Goal: Information Seeking & Learning: Learn about a topic

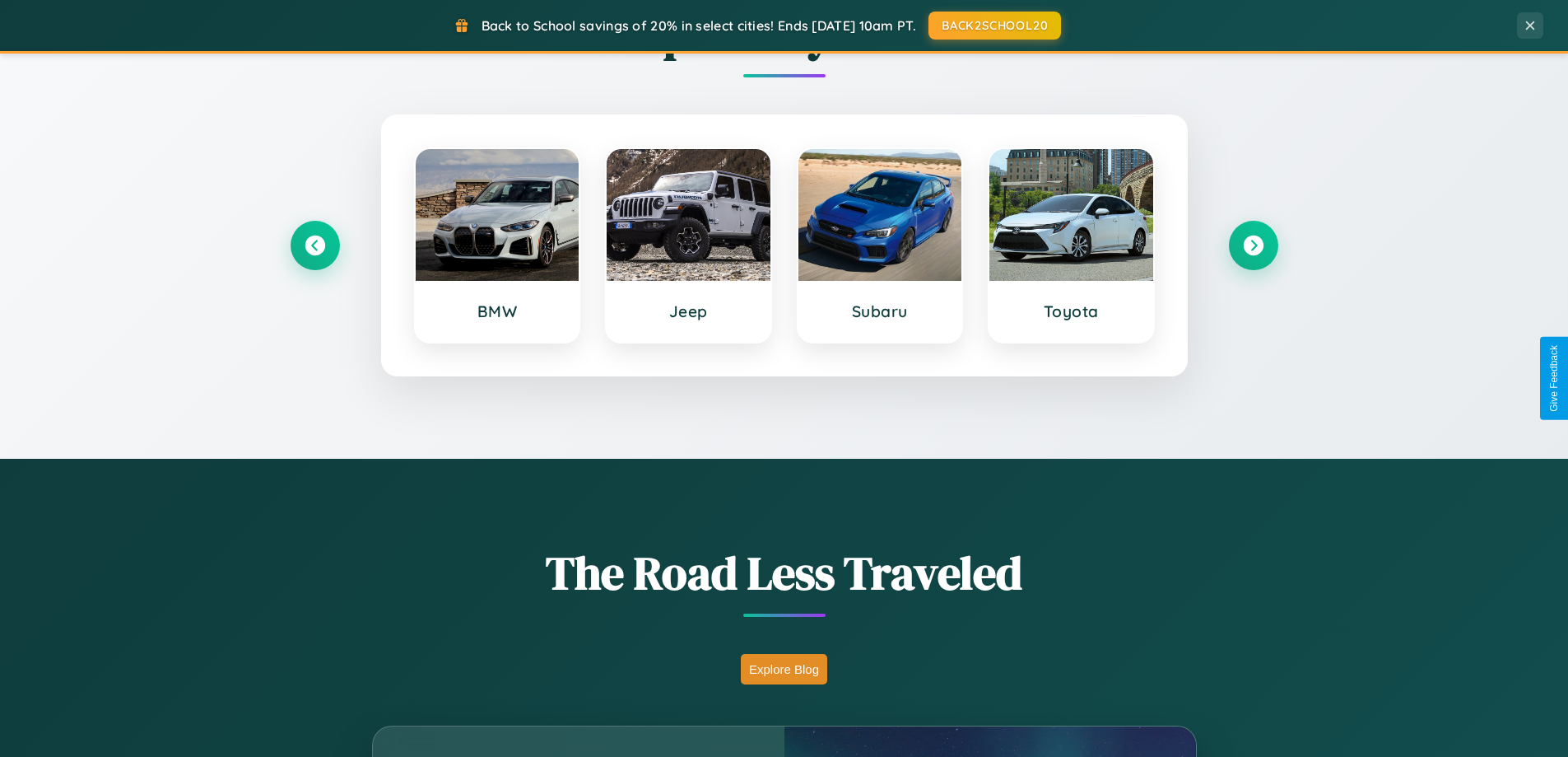
scroll to position [3168, 0]
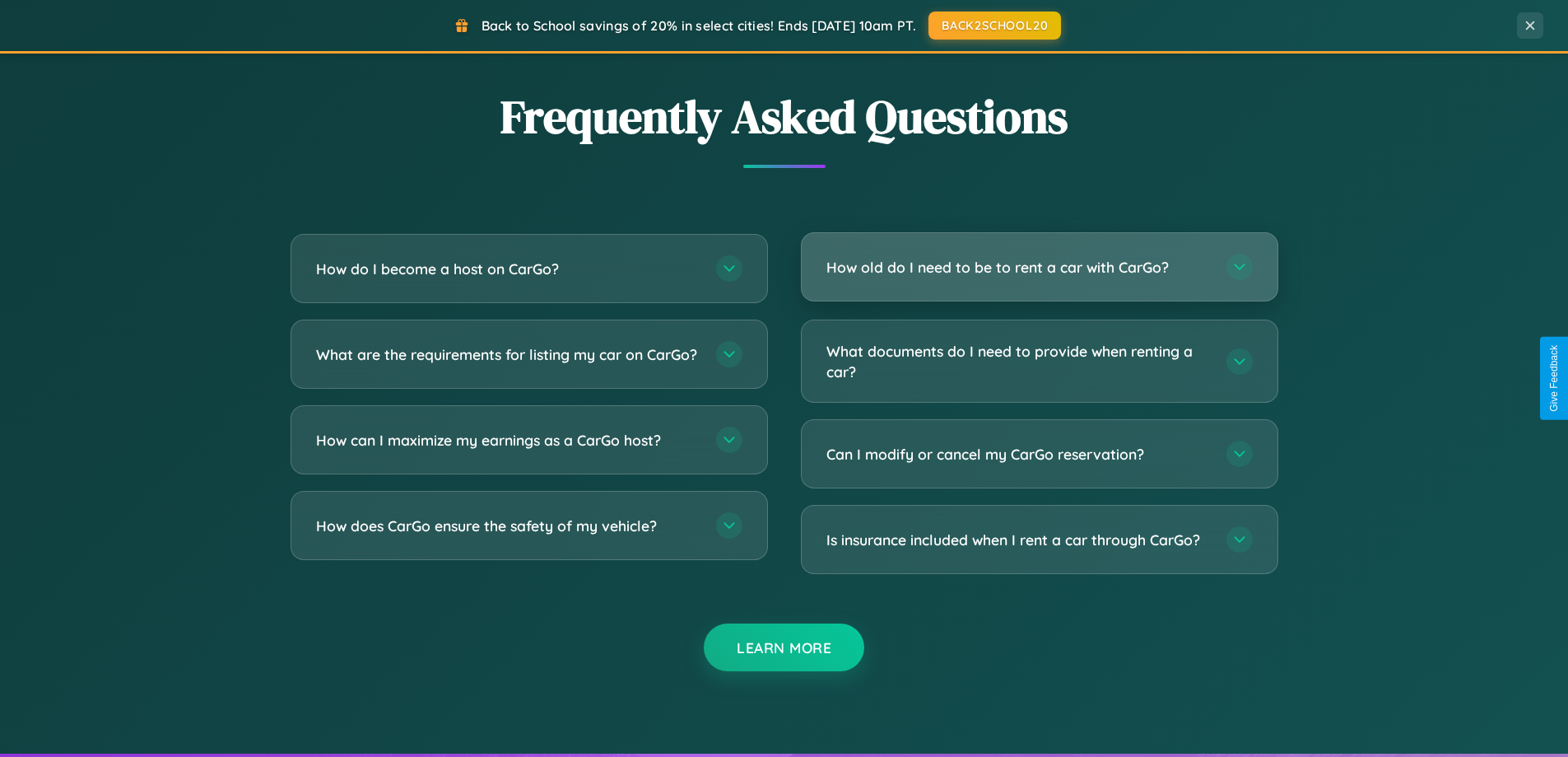
click at [1039, 266] on h3 "How old do I need to be to rent a car with CarGo?" at bounding box center [1018, 266] width 383 height 21
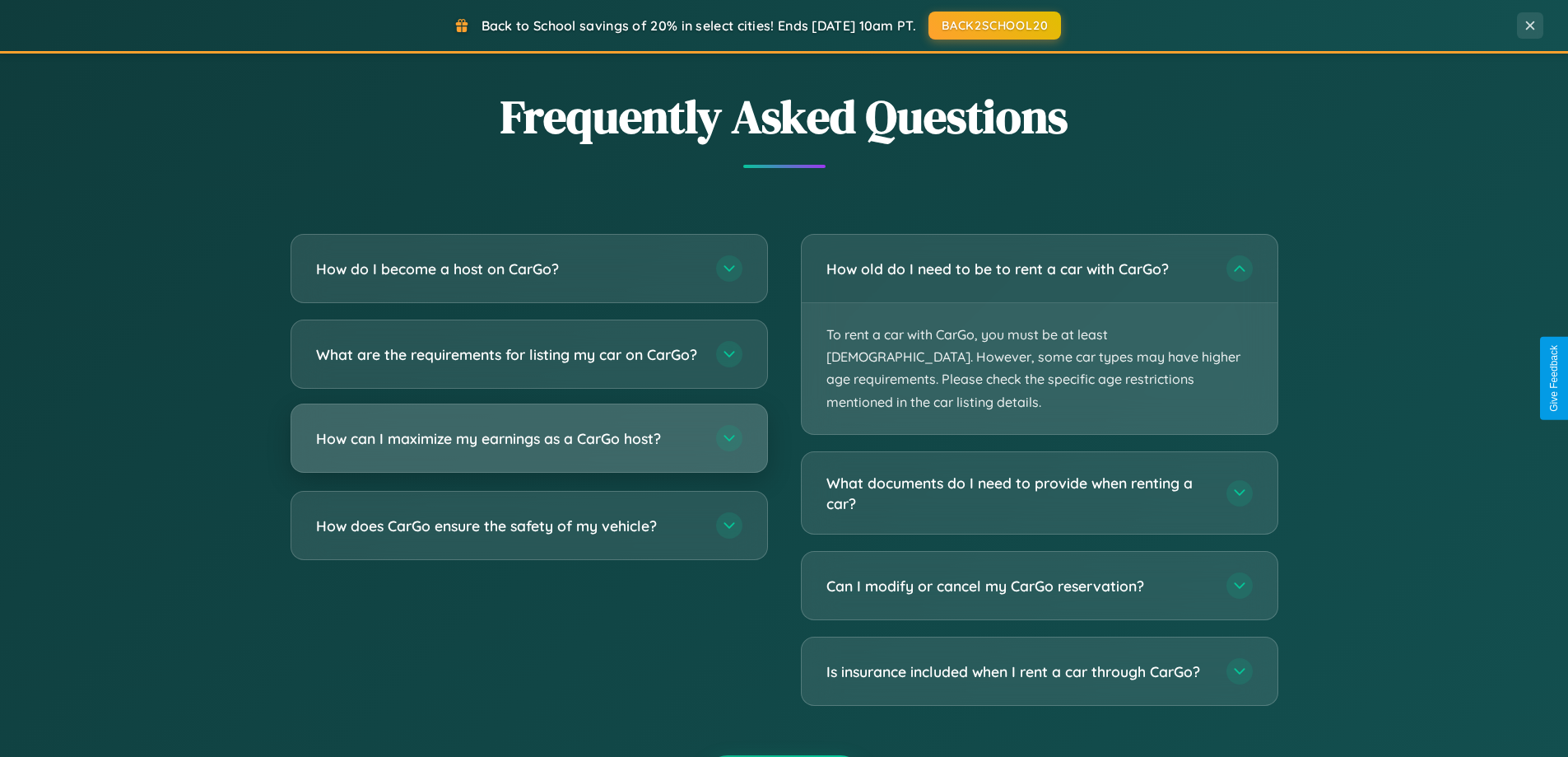
click at [528, 449] on h3 "How can I maximize my earnings as a CarGo host?" at bounding box center [507, 438] width 383 height 21
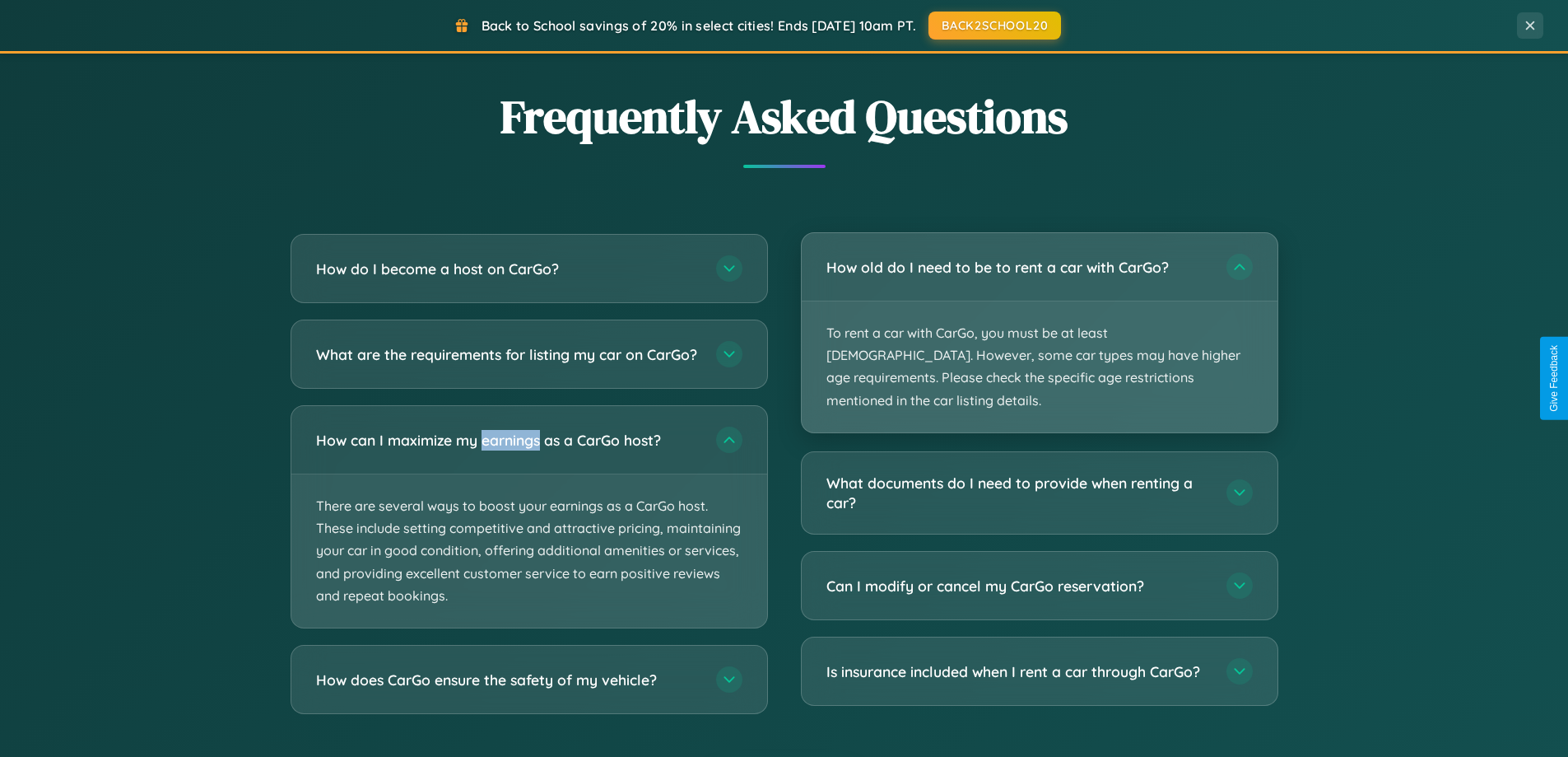
click at [1039, 321] on p "To rent a car with CarGo, you must be at least [DEMOGRAPHIC_DATA]. However, som…" at bounding box center [1039, 366] width 476 height 130
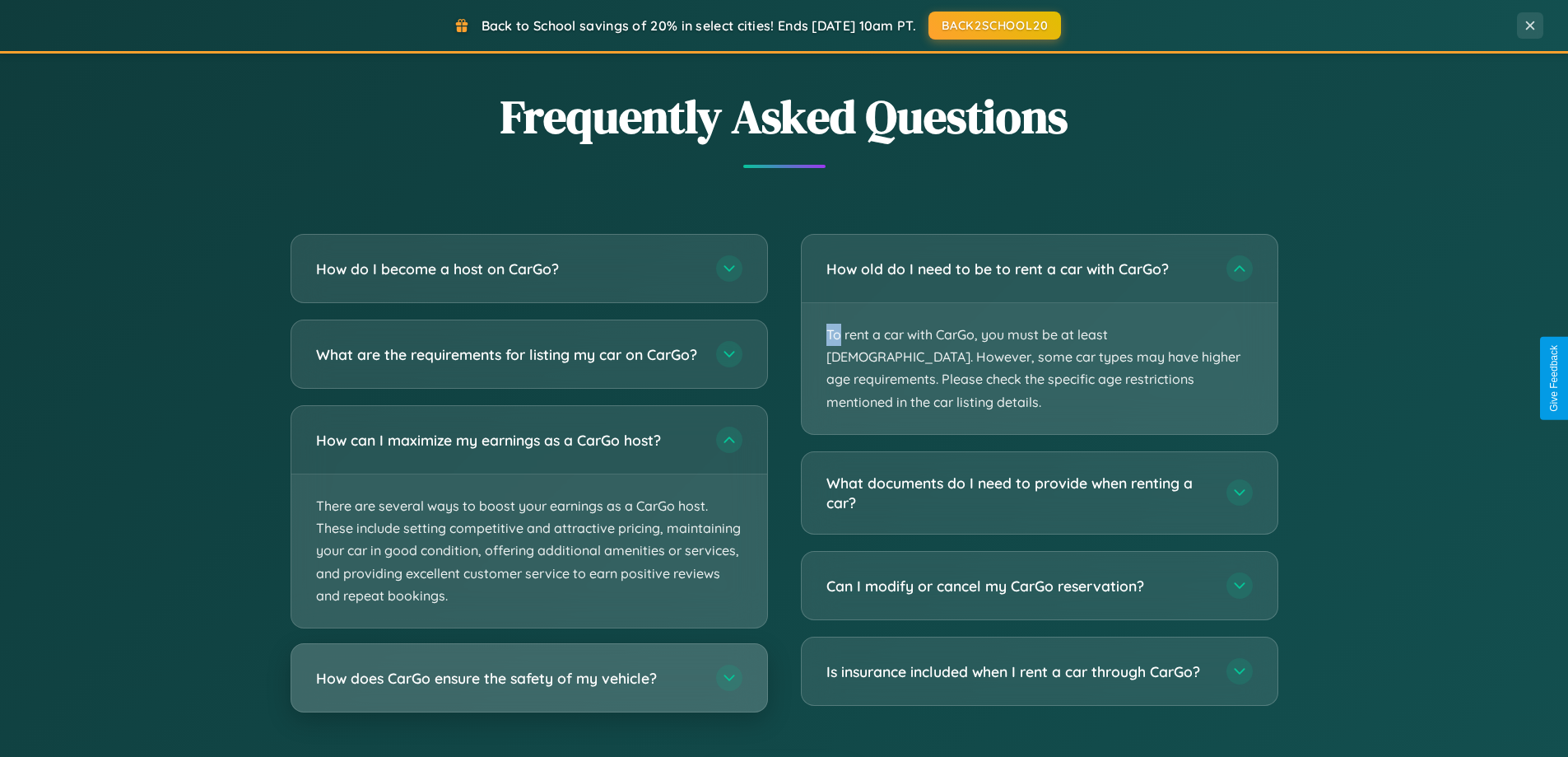
click at [528, 688] on h3 "How does CarGo ensure the safety of my vehicle?" at bounding box center [507, 677] width 383 height 21
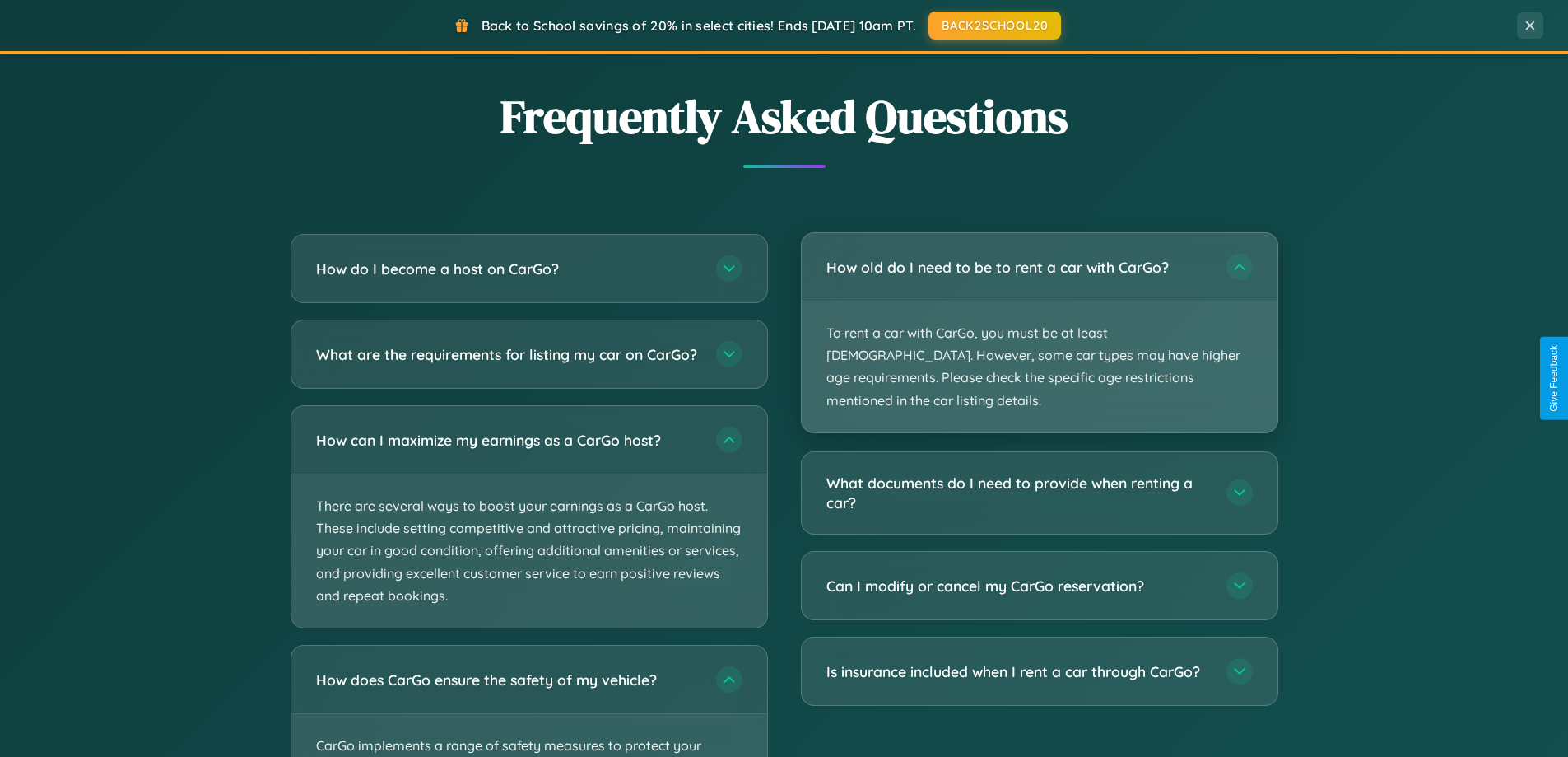
click at [1039, 323] on p "To rent a car with CarGo, you must be at least [DEMOGRAPHIC_DATA]. However, som…" at bounding box center [1039, 366] width 476 height 130
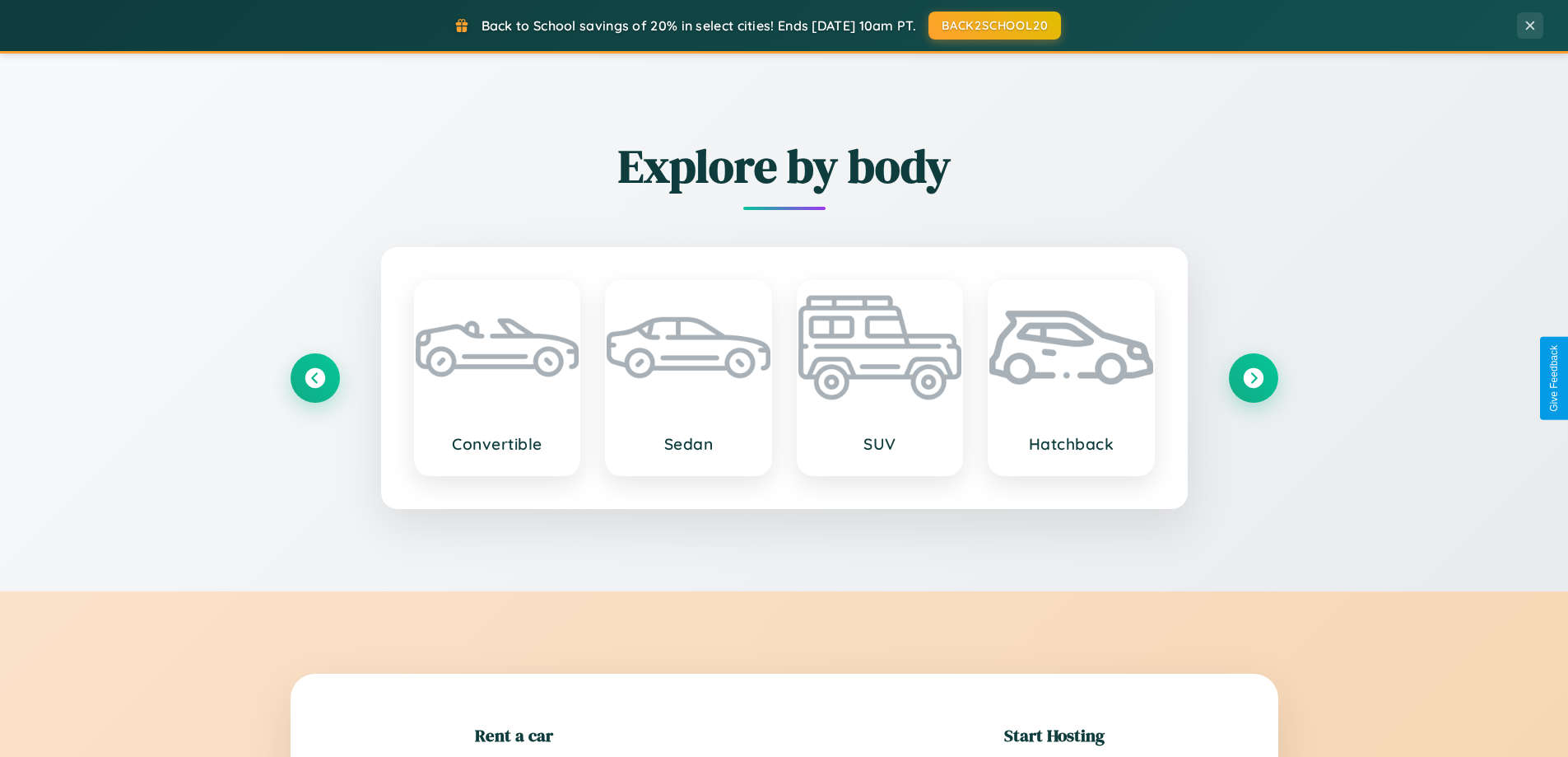
scroll to position [356, 0]
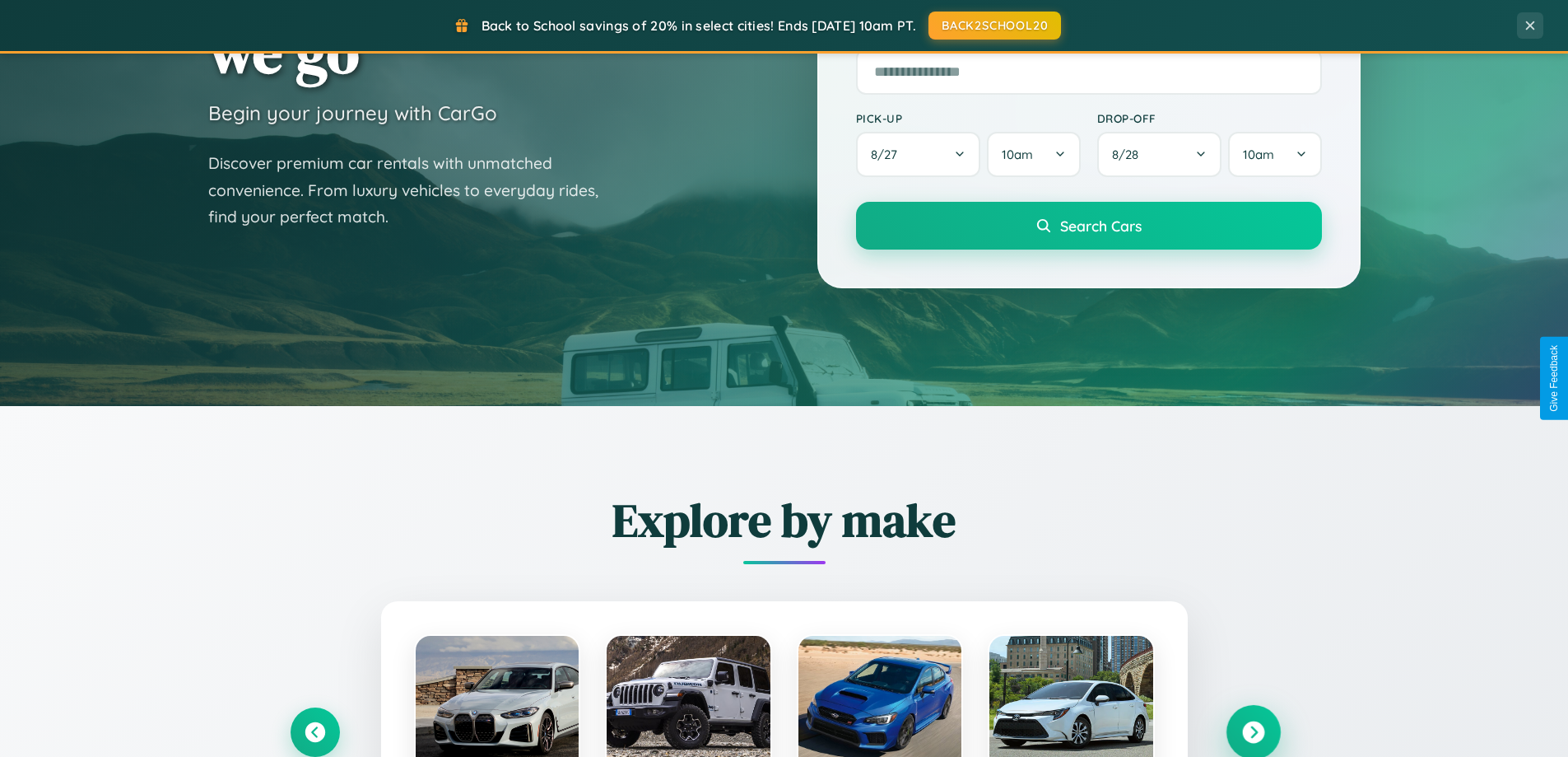
click at [1253, 732] on icon at bounding box center [1253, 732] width 22 height 22
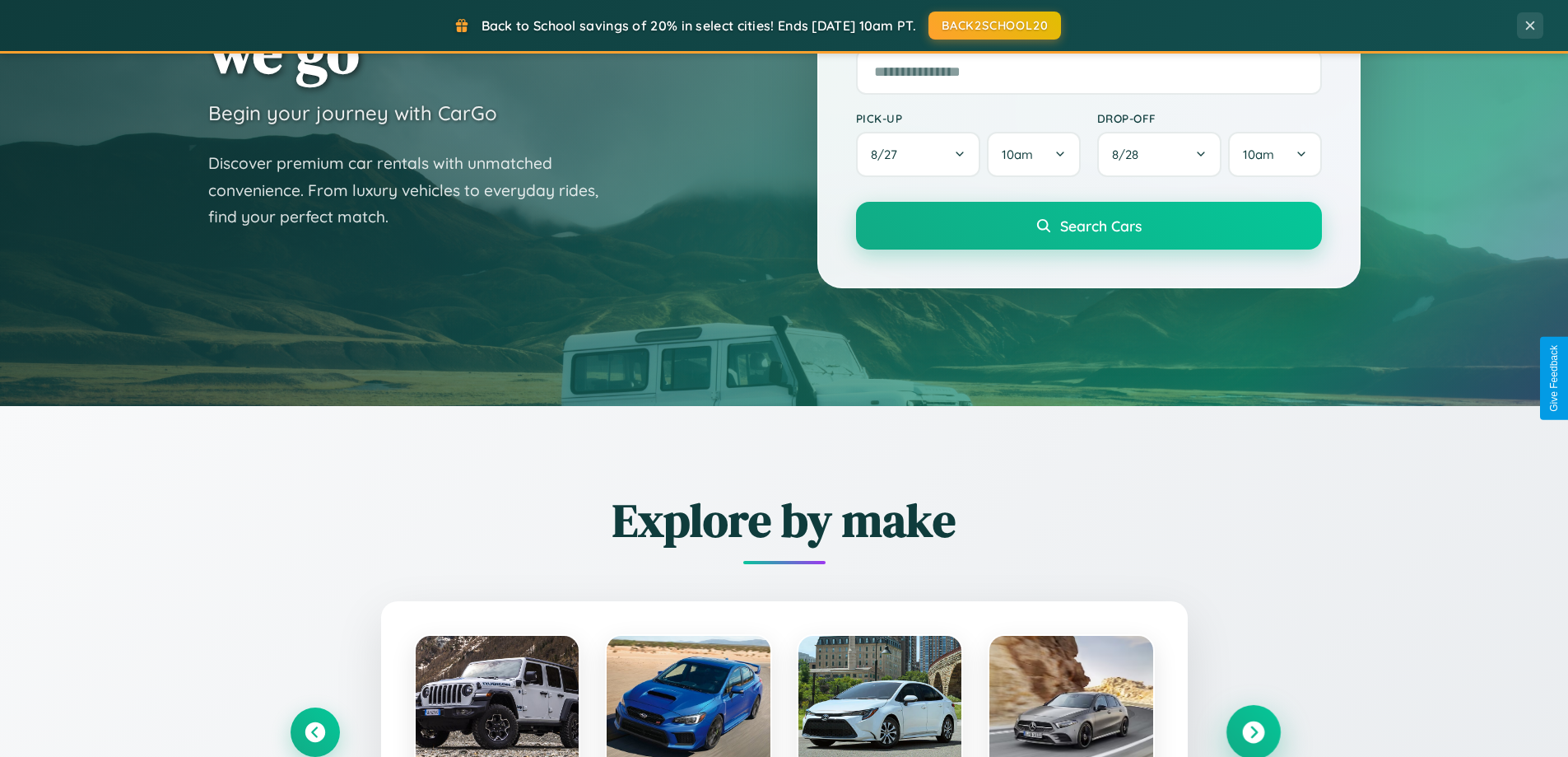
click at [1253, 730] on icon at bounding box center [1253, 732] width 22 height 22
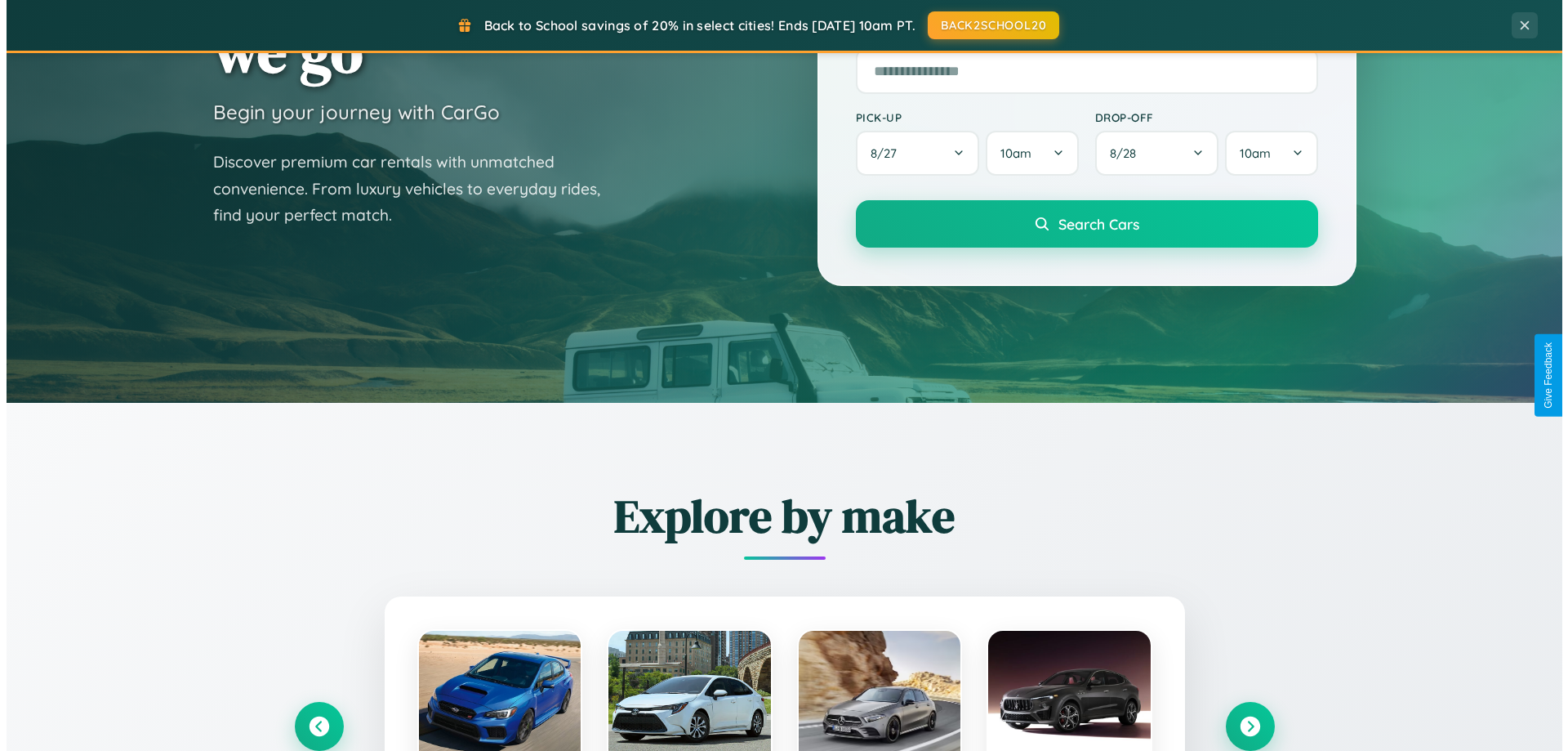
scroll to position [0, 0]
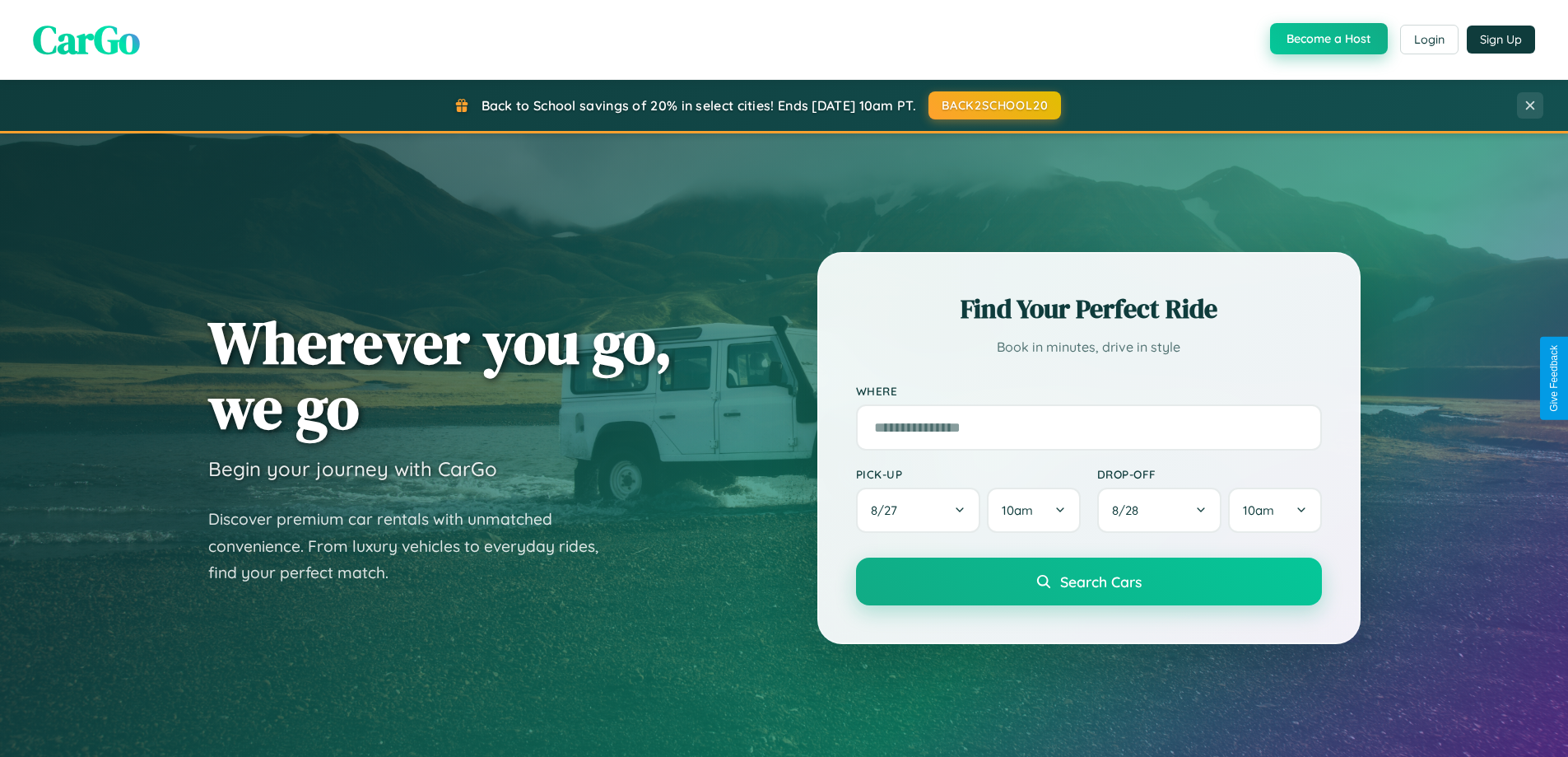
click at [1327, 39] on button "Become a Host" at bounding box center [1329, 38] width 118 height 31
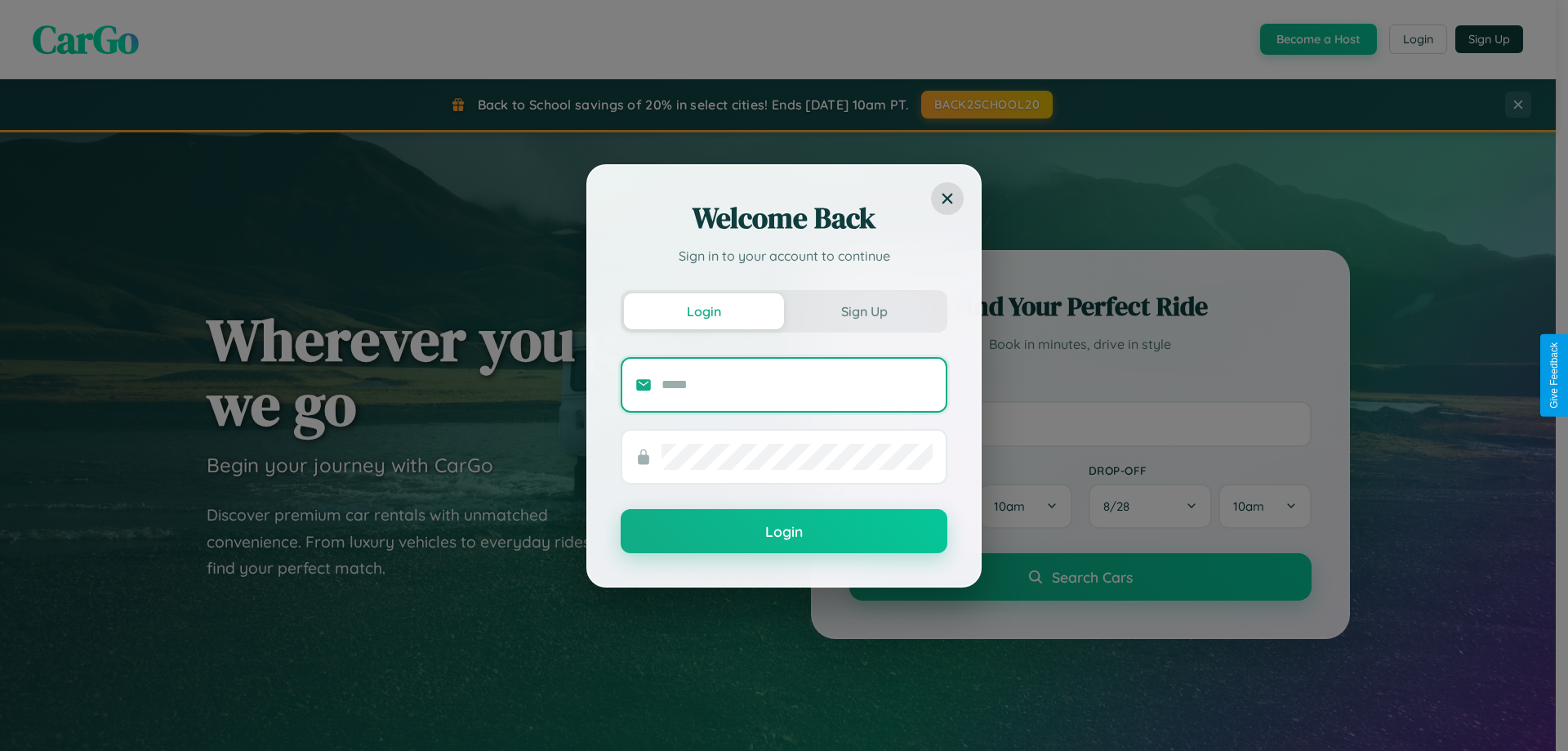
click at [797, 384] on input "text" at bounding box center [797, 384] width 271 height 26
type input "**********"
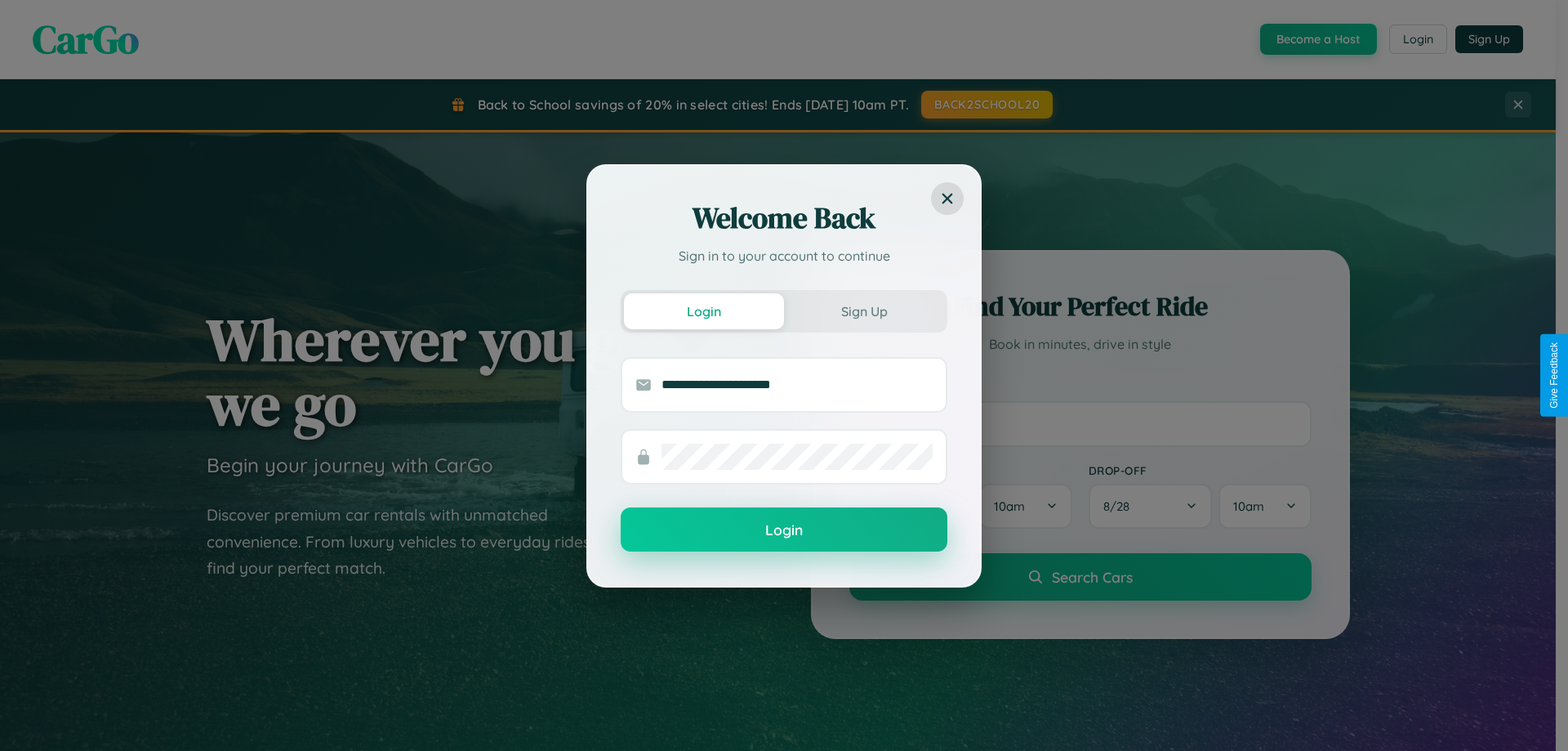
click at [784, 530] on button "Login" at bounding box center [784, 529] width 327 height 44
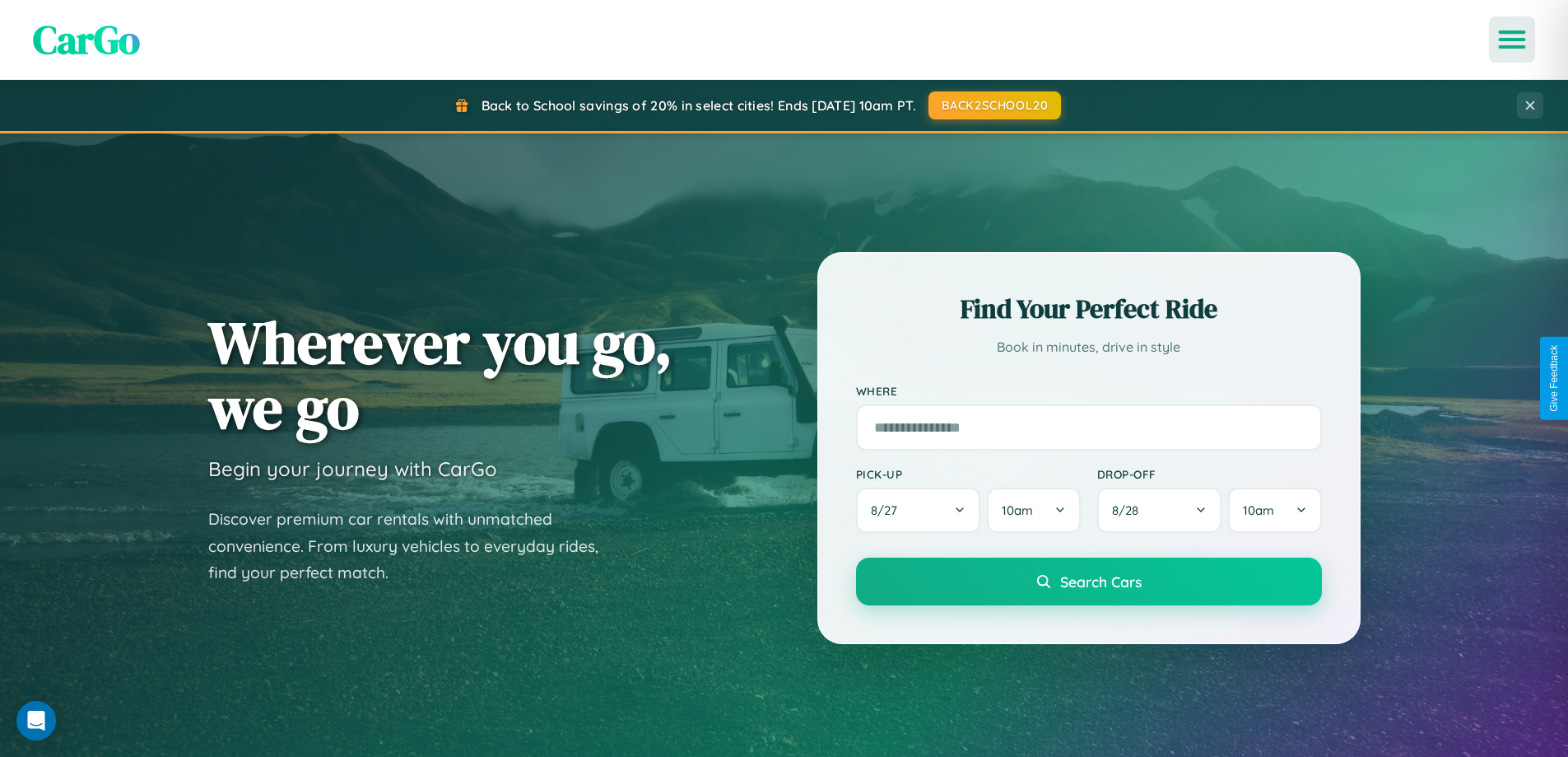
click at [1512, 39] on icon "Open menu" at bounding box center [1513, 39] width 24 height 15
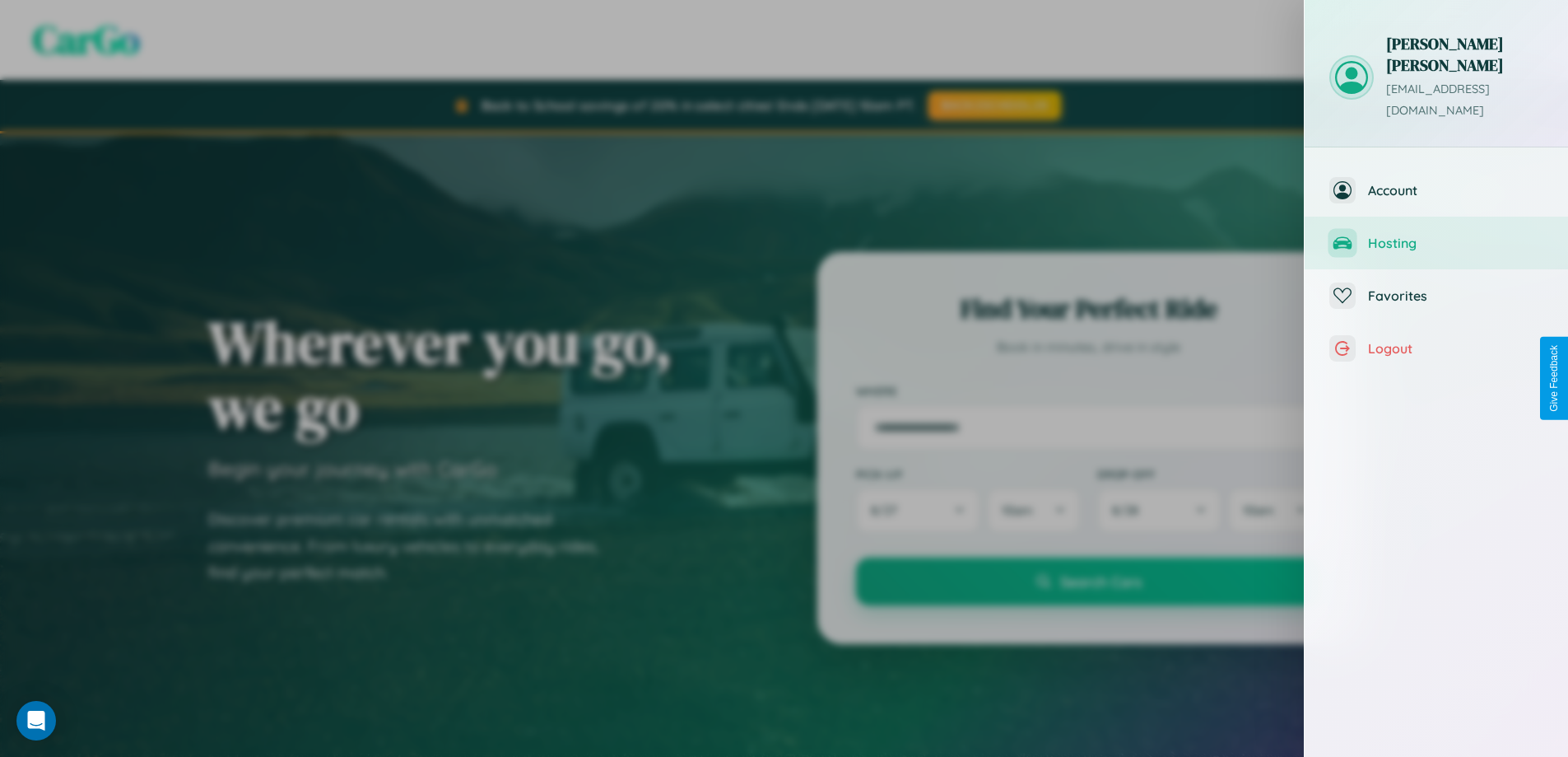
click at [1437, 235] on span "Hosting" at bounding box center [1455, 243] width 175 height 16
